Goal: Information Seeking & Learning: Learn about a topic

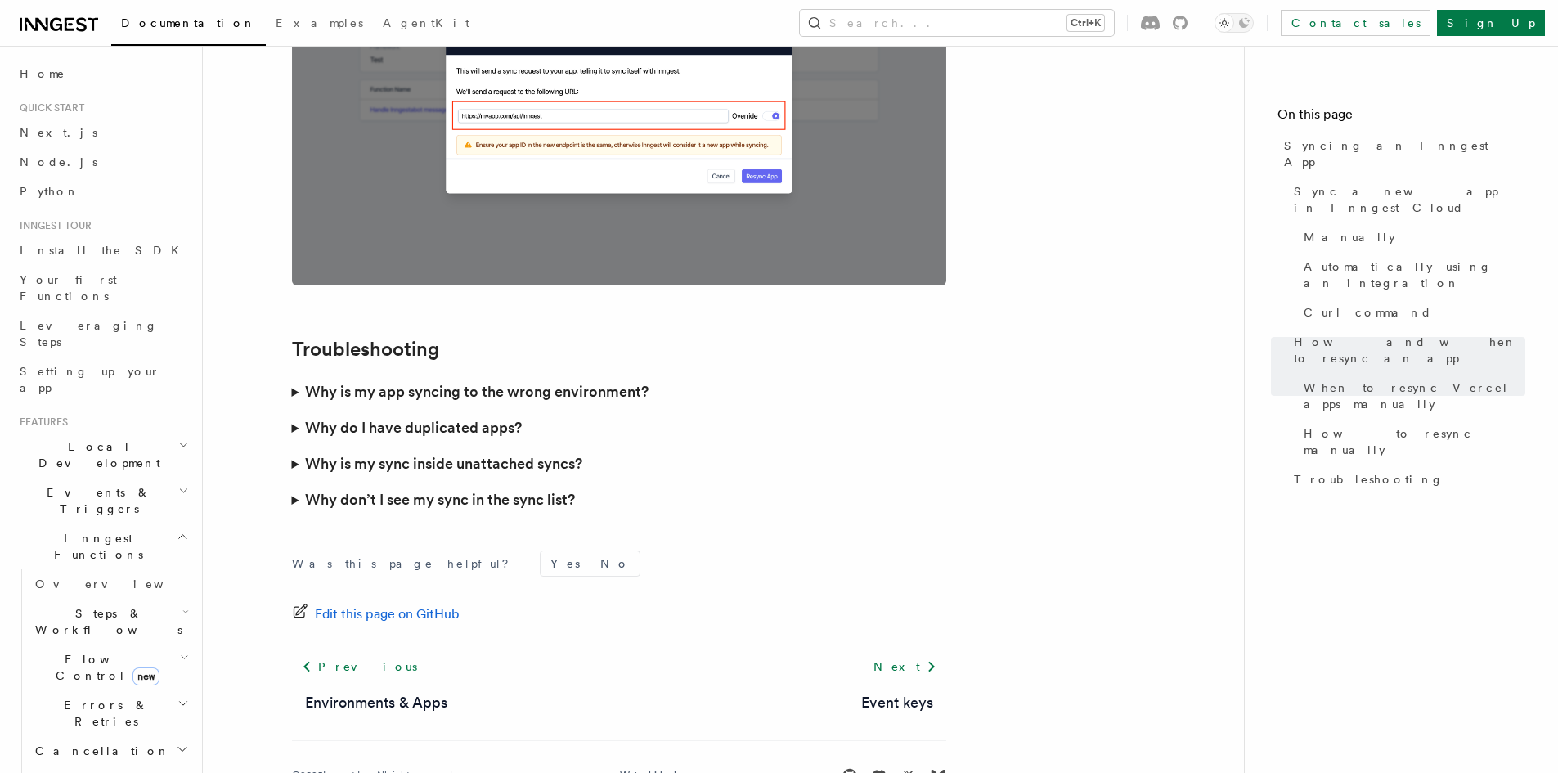
scroll to position [4660, 0]
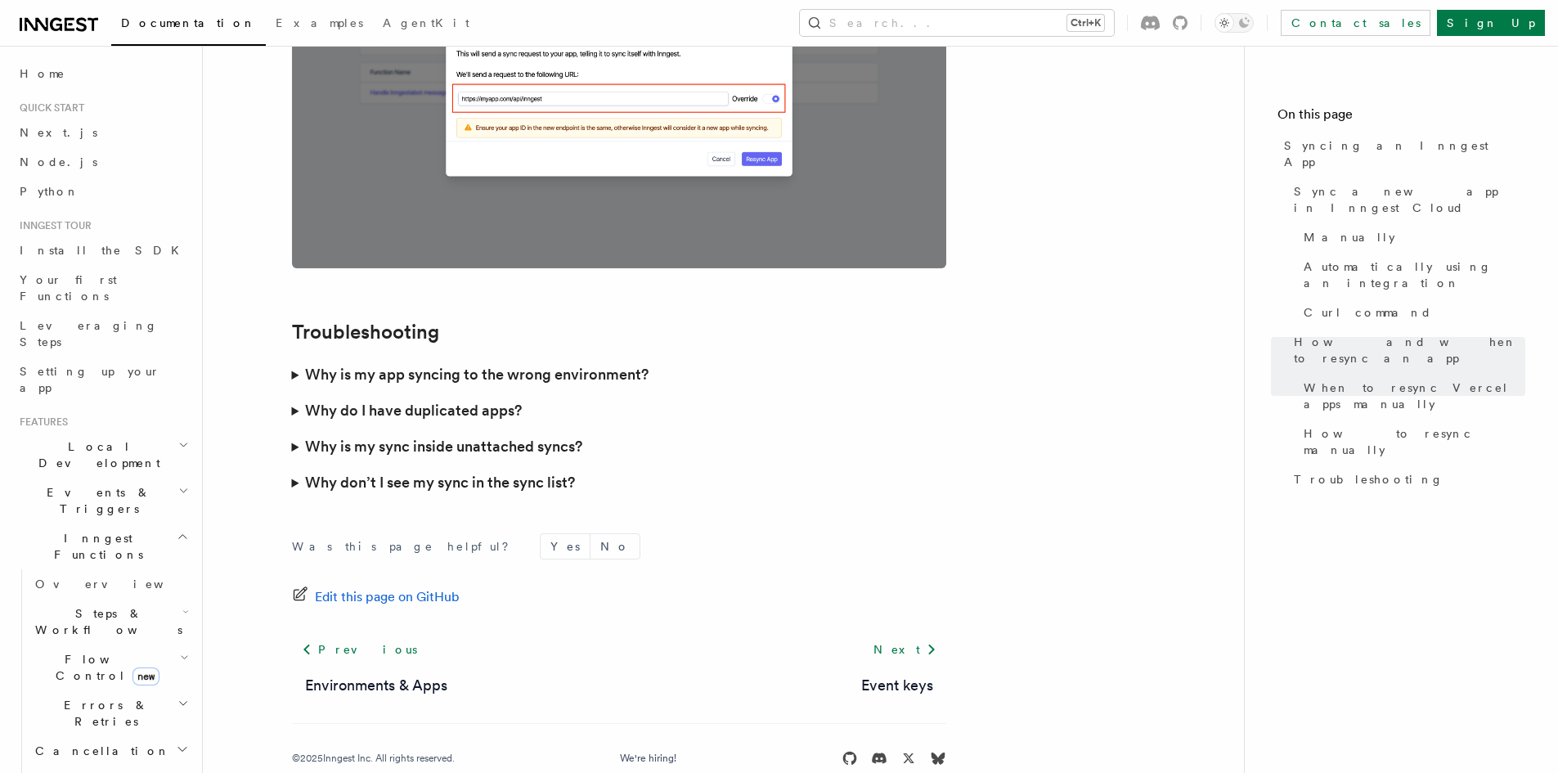
click at [293, 429] on summary "Why is my sync inside unattached syncs?" at bounding box center [619, 447] width 654 height 36
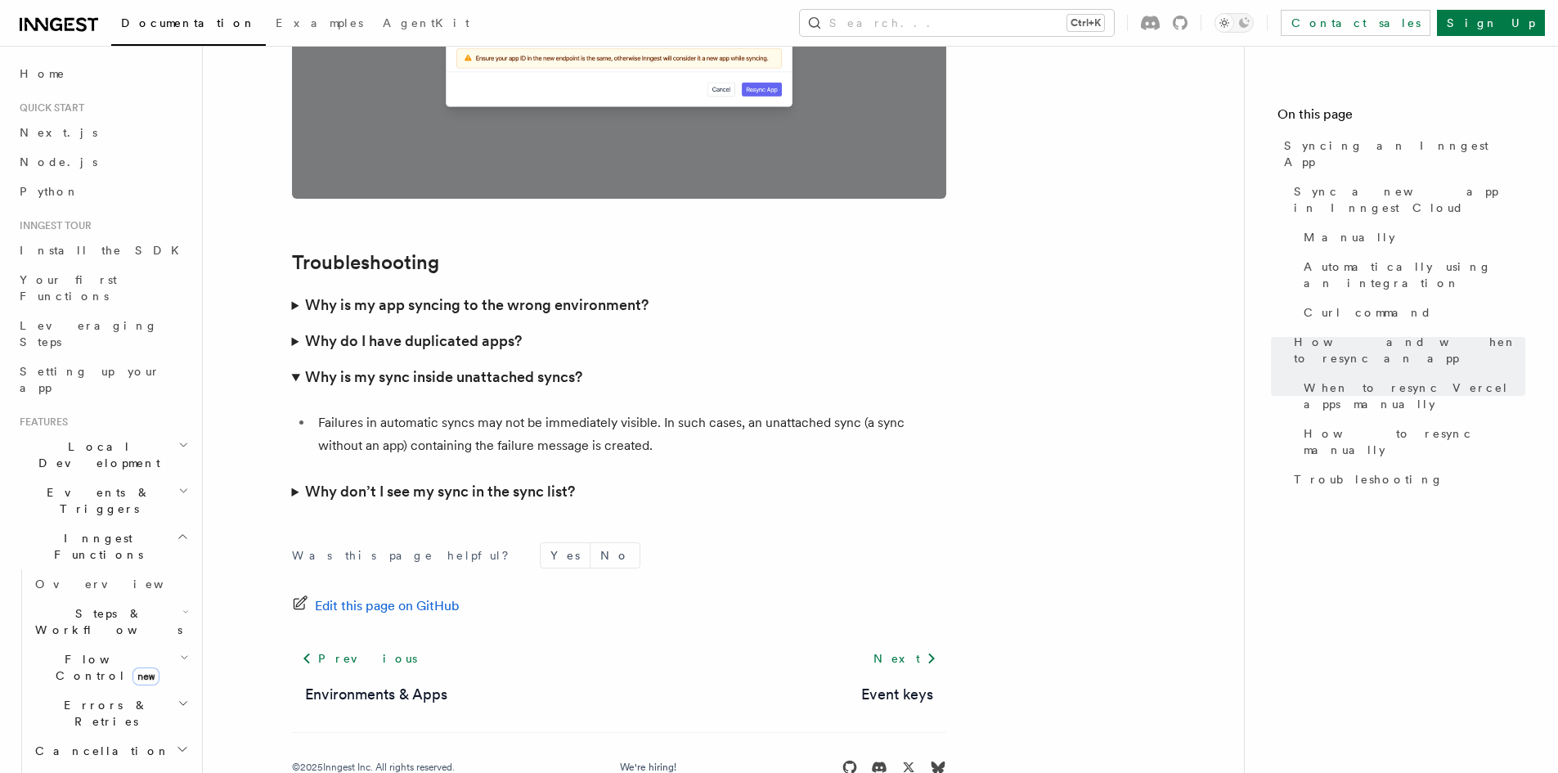
scroll to position [4738, 0]
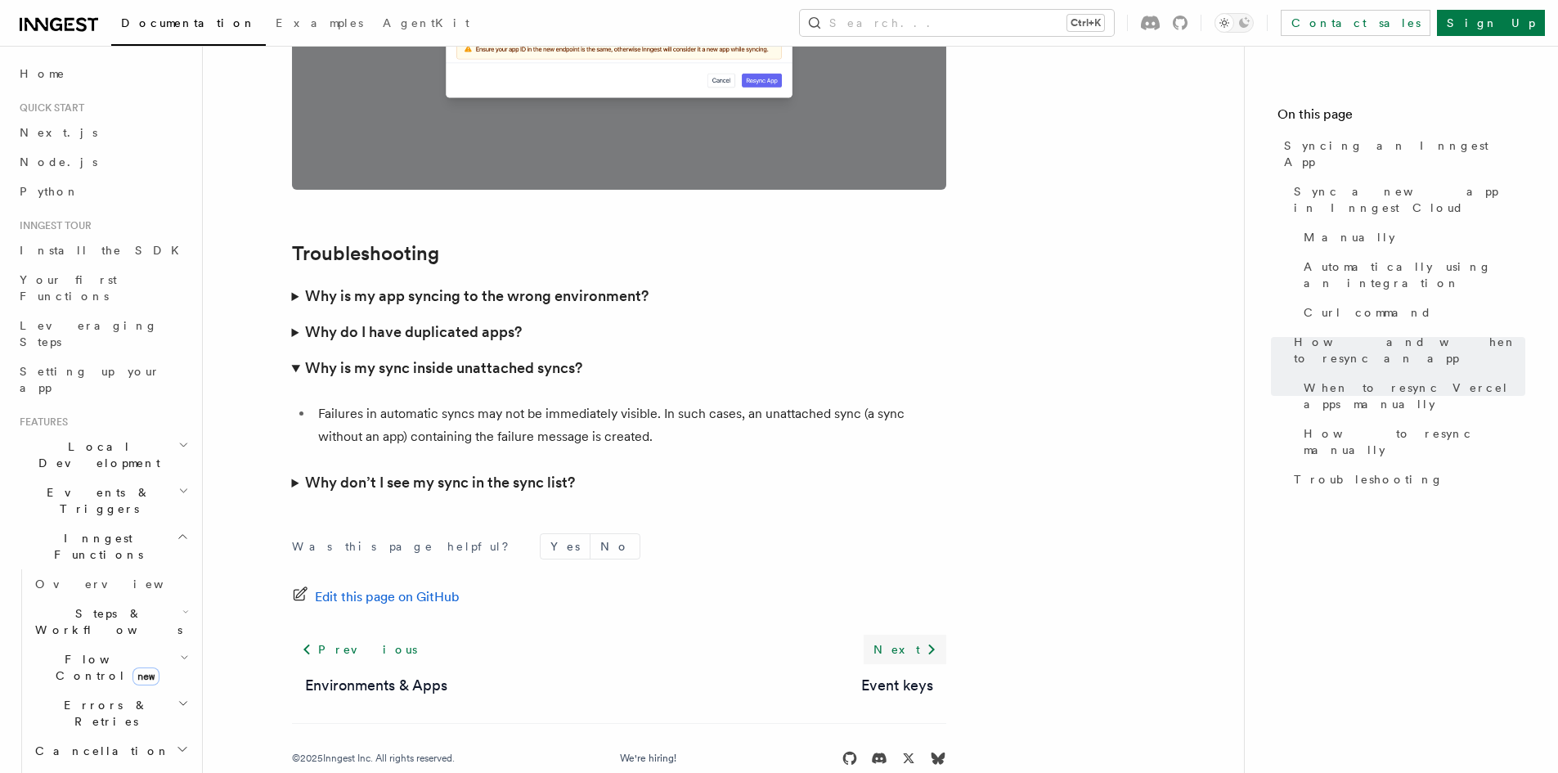
click at [913, 635] on link "Next" at bounding box center [905, 649] width 83 height 29
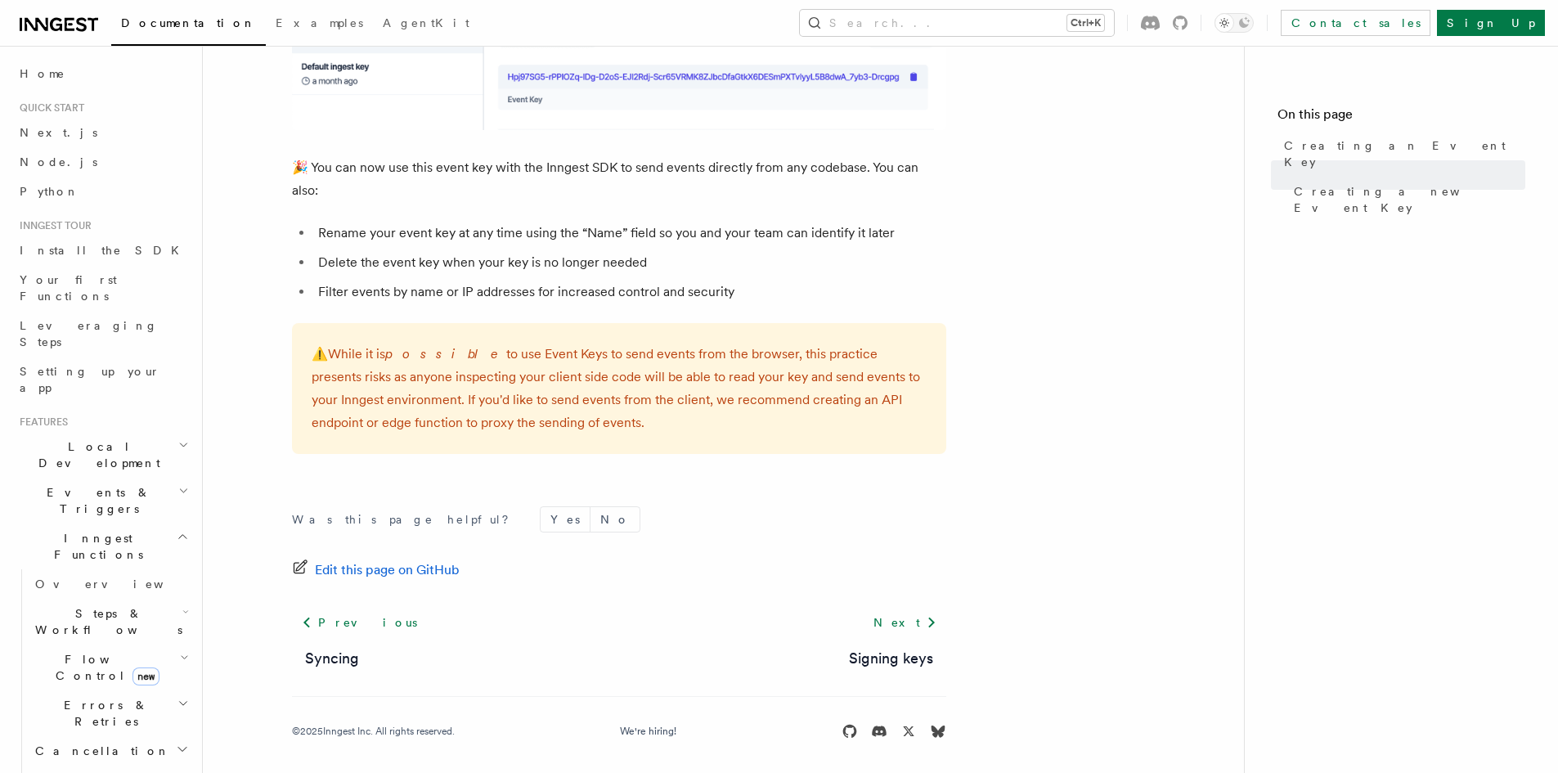
scroll to position [1095, 0]
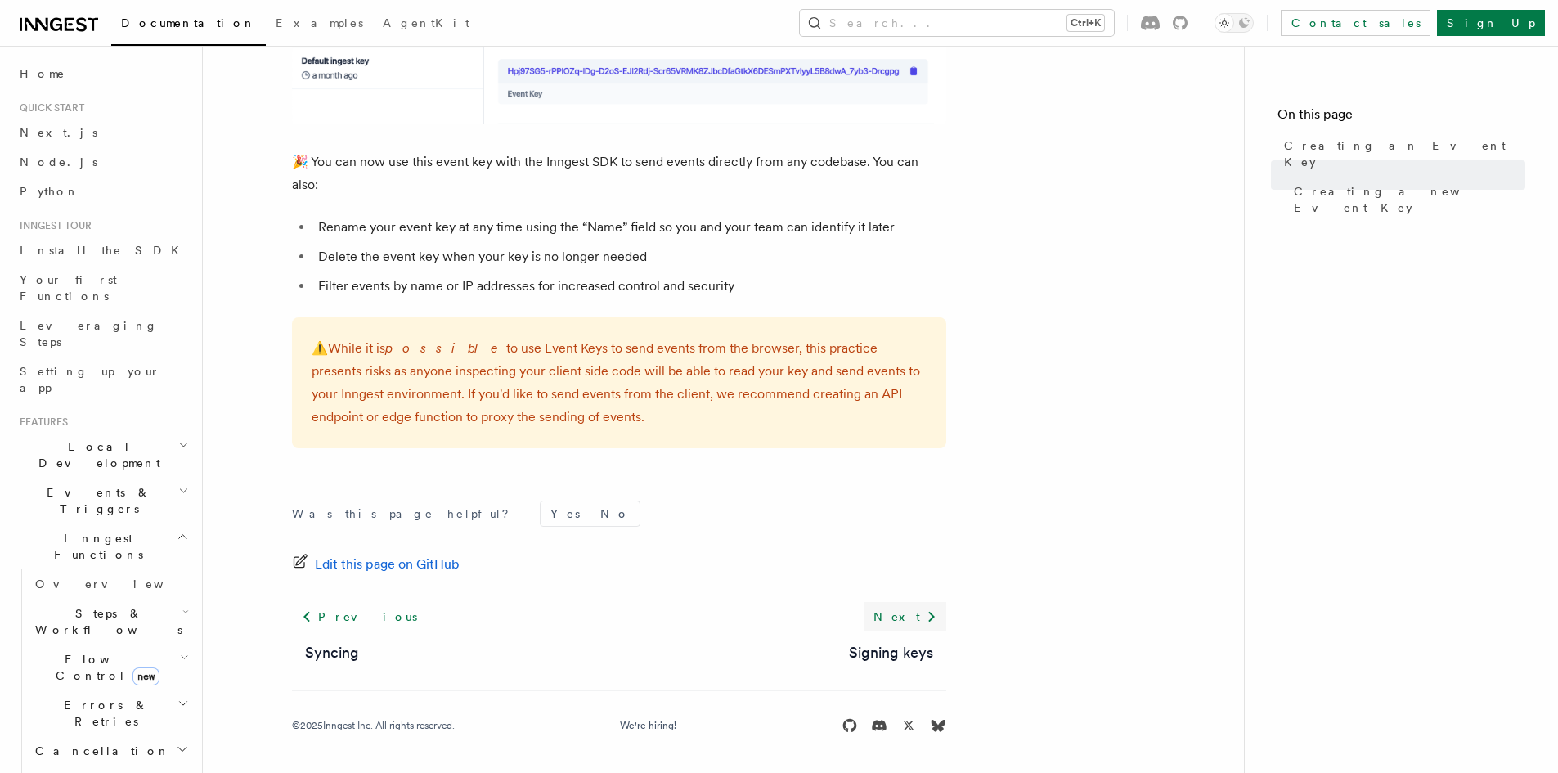
click at [916, 610] on link "Next" at bounding box center [905, 616] width 83 height 29
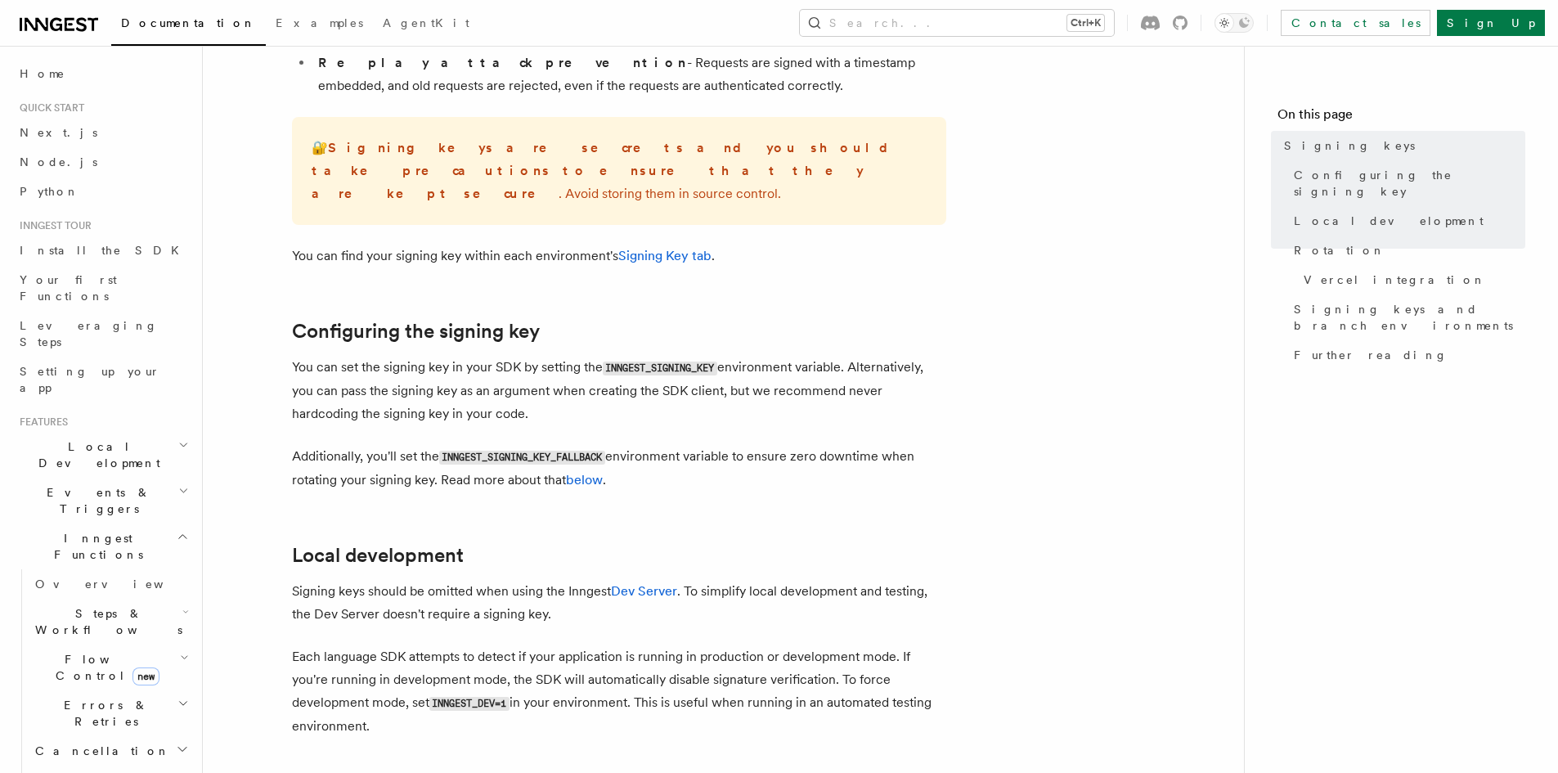
scroll to position [336, 0]
click at [581, 474] on link "below" at bounding box center [584, 482] width 37 height 16
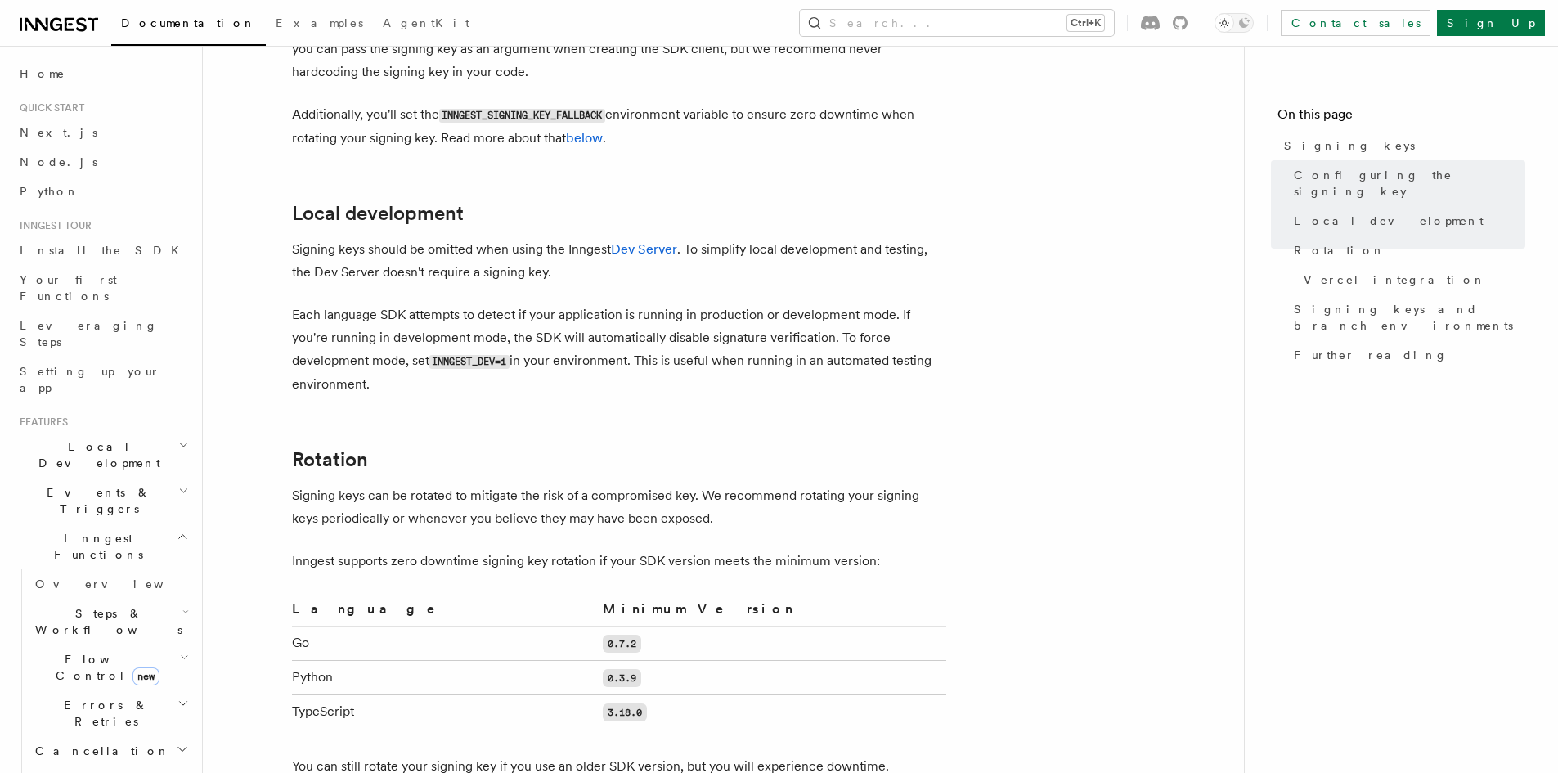
scroll to position [681, 0]
click at [267, 452] on icon at bounding box center [267, 460] width 16 height 16
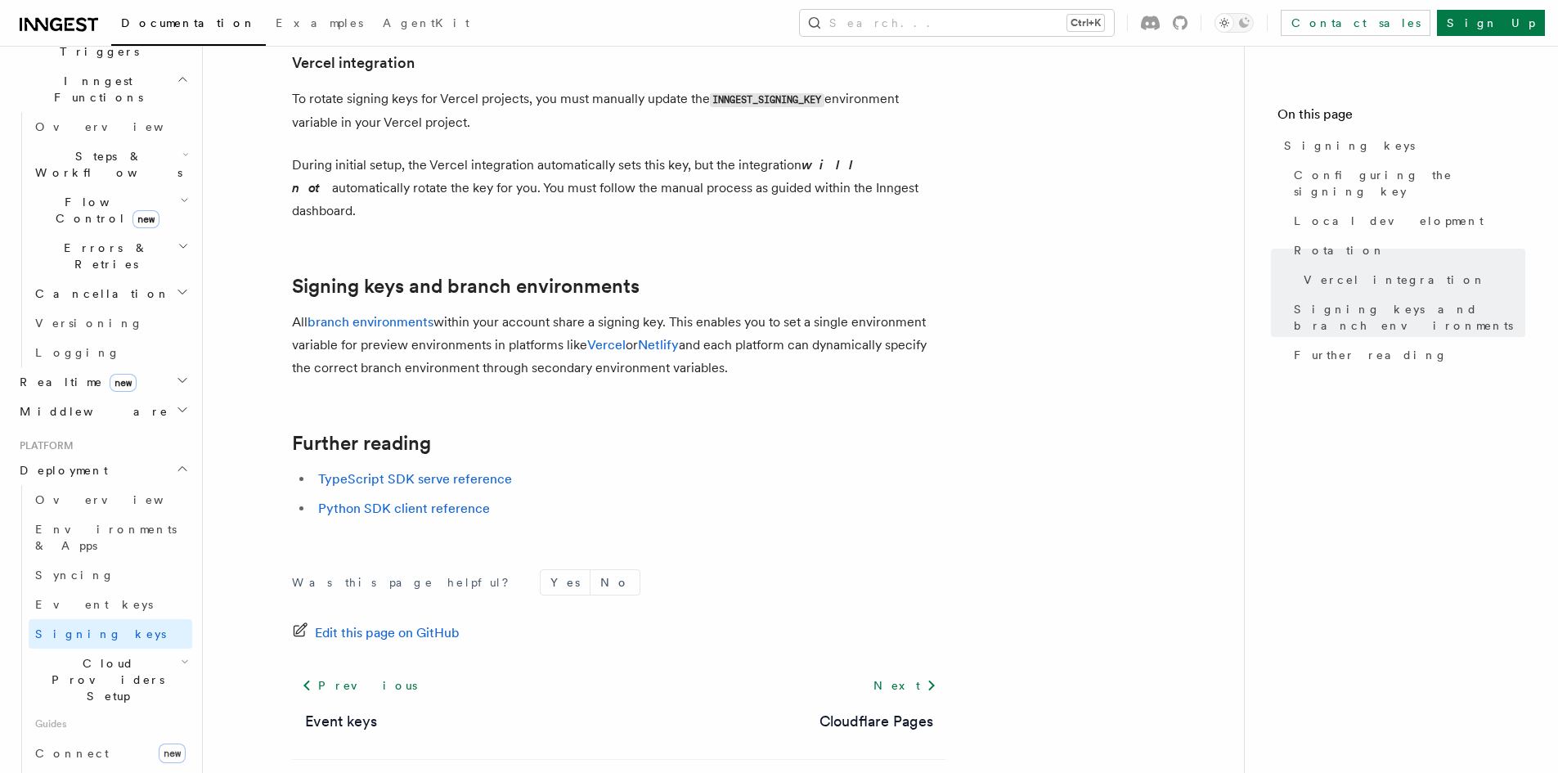
scroll to position [460, 0]
click at [869, 710] on link "Cloudflare Pages" at bounding box center [877, 721] width 114 height 23
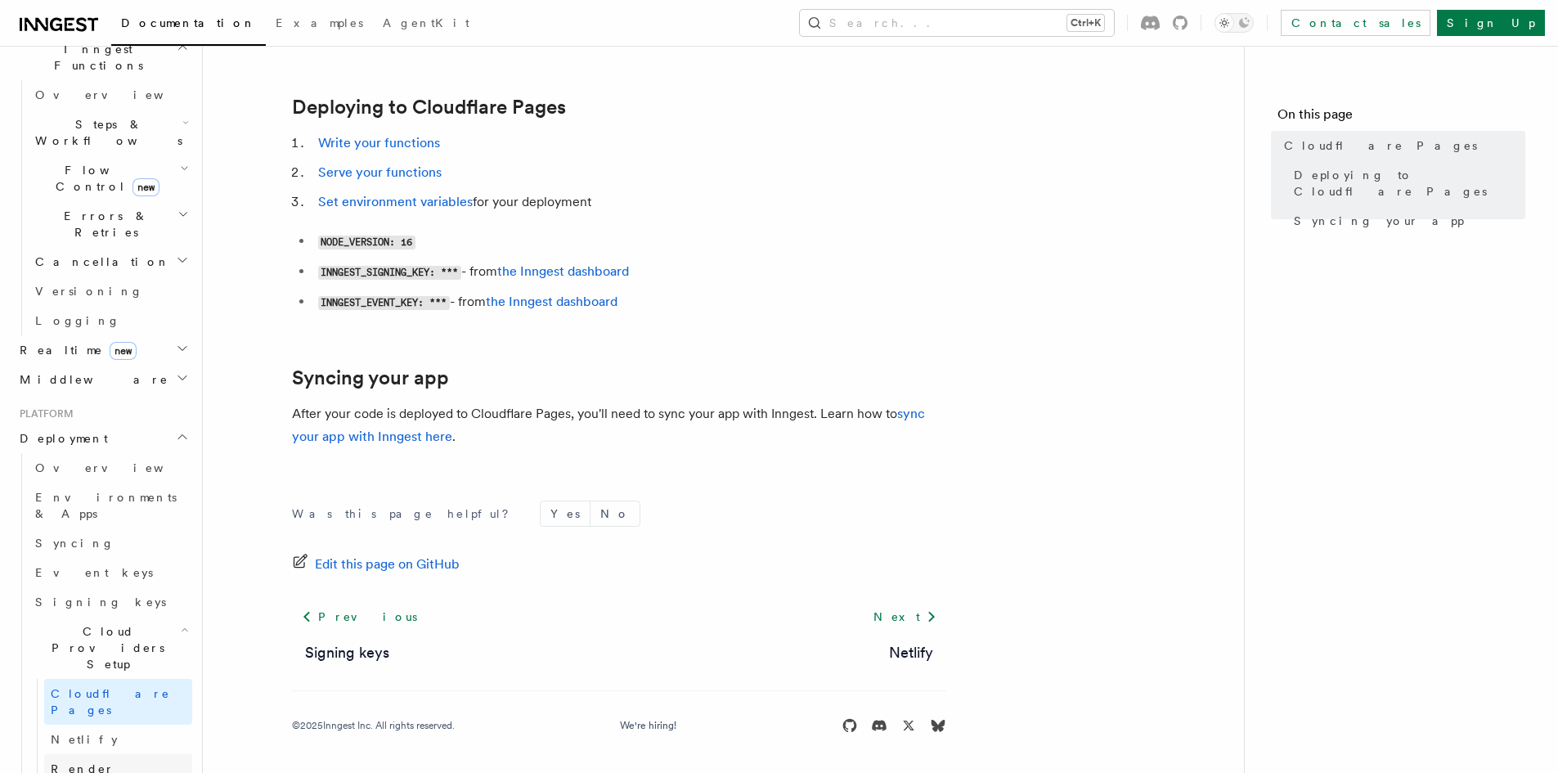
scroll to position [496, 0]
click at [87, 756] on span "Render" at bounding box center [83, 762] width 64 height 13
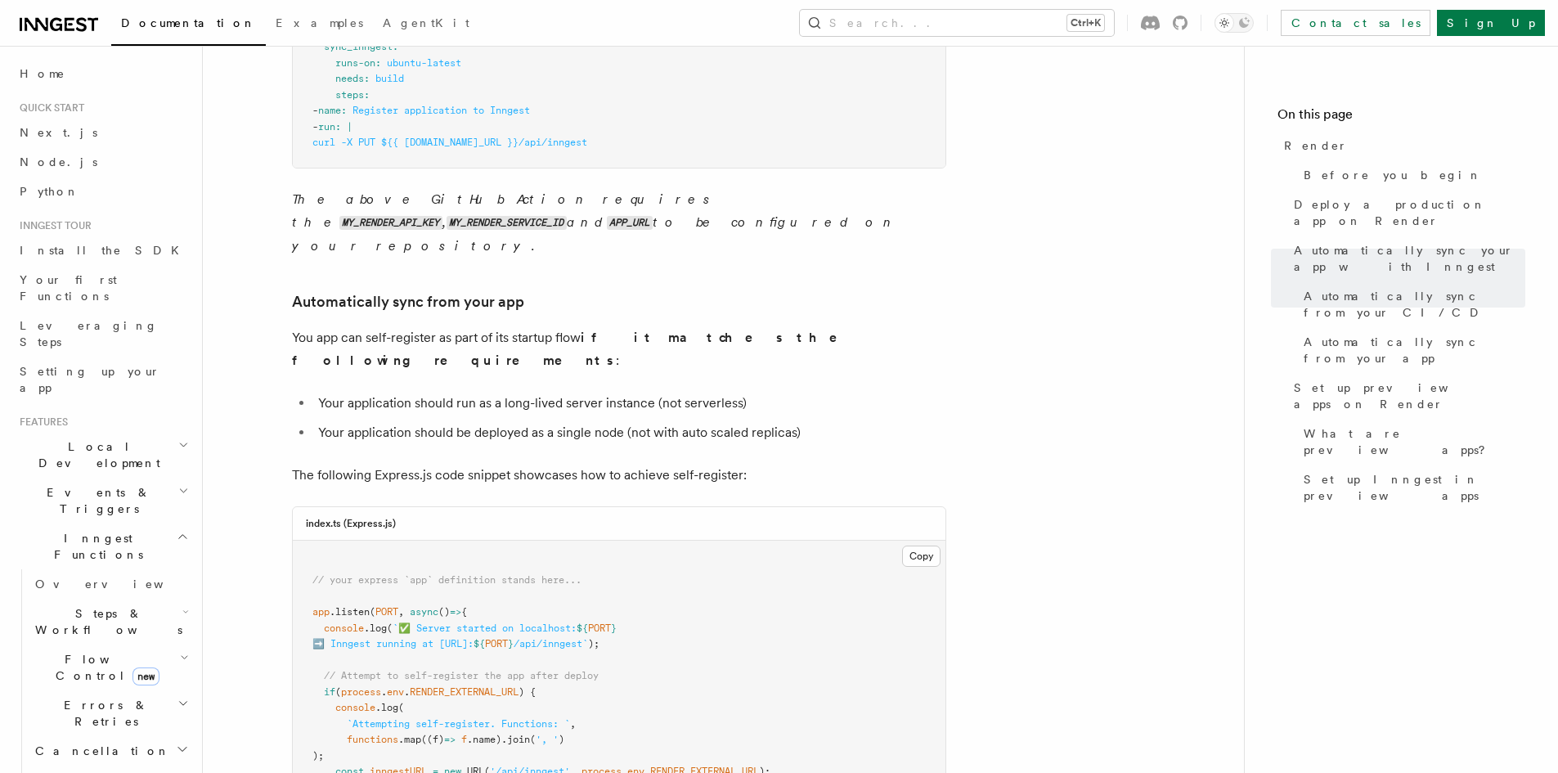
scroll to position [1371, 0]
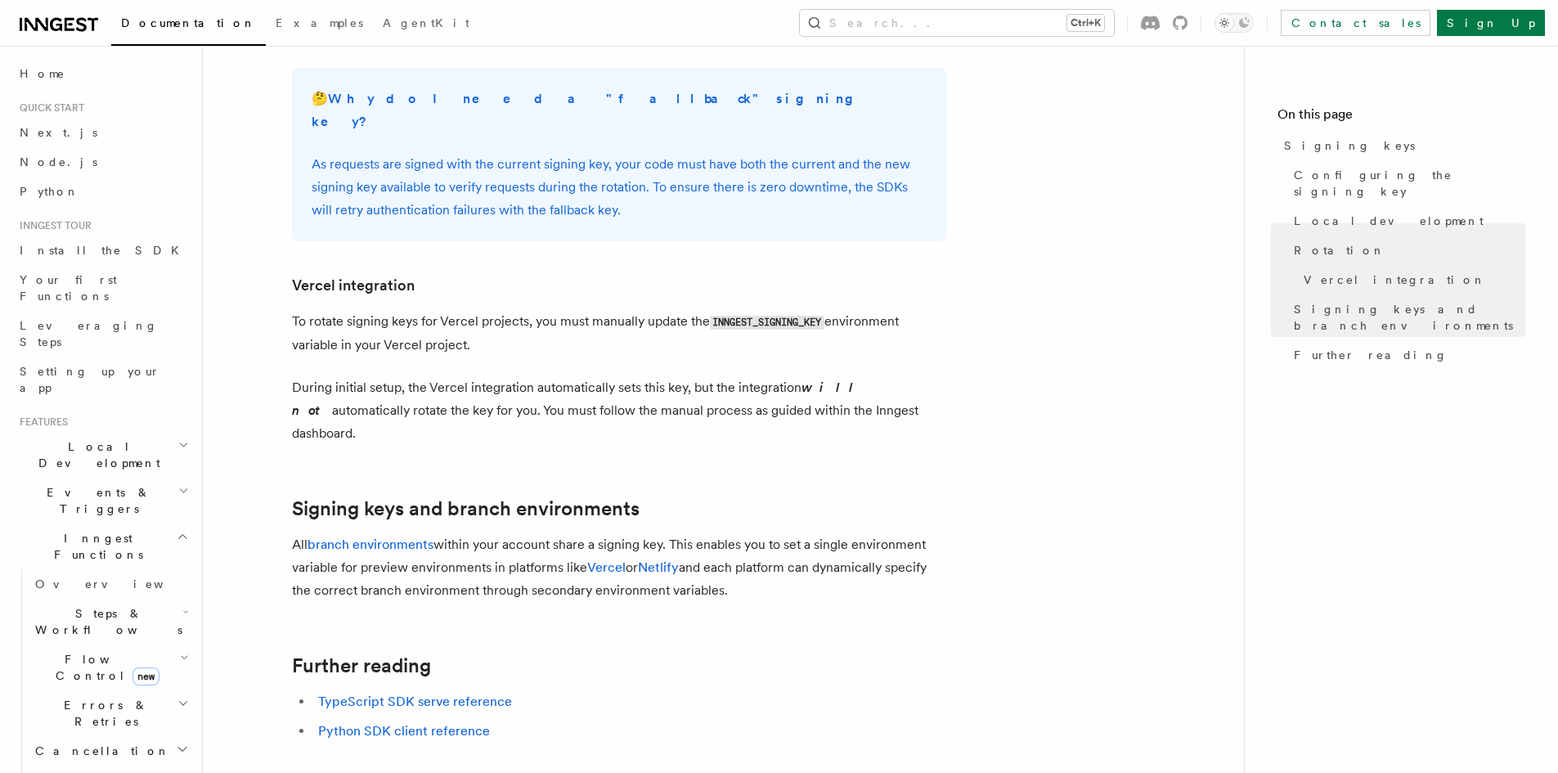
scroll to position [1474, 0]
